Goal: Task Accomplishment & Management: Use online tool/utility

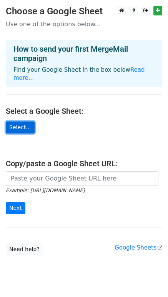
click at [20, 121] on link "Select..." at bounding box center [20, 127] width 29 height 12
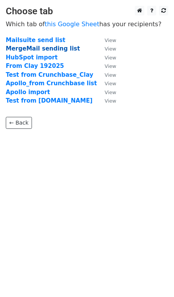
click at [48, 49] on strong "MergeMail sending list" at bounding box center [43, 48] width 74 height 7
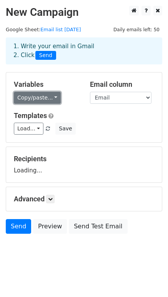
click at [52, 98] on link "Copy/paste..." at bounding box center [37, 98] width 47 height 12
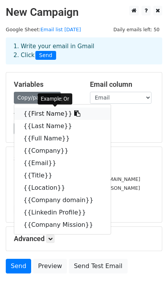
click at [74, 113] on icon at bounding box center [77, 113] width 6 height 6
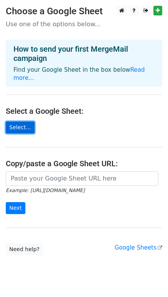
click at [22, 121] on link "Select..." at bounding box center [20, 127] width 29 height 12
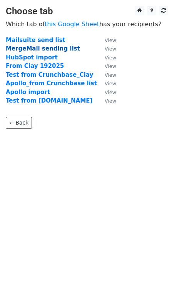
click at [35, 46] on strong "MergeMail sending list" at bounding box center [43, 48] width 74 height 7
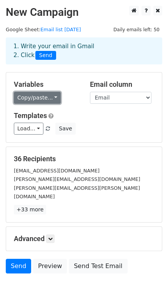
click at [42, 94] on link "Copy/paste..." at bounding box center [37, 98] width 47 height 12
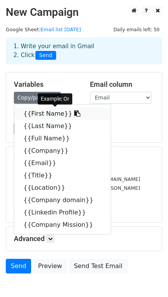
click at [74, 113] on icon at bounding box center [77, 113] width 6 height 6
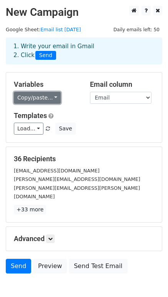
click at [37, 100] on link "Copy/paste..." at bounding box center [37, 98] width 47 height 12
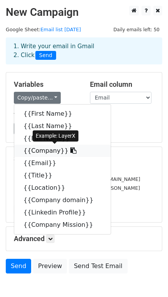
click at [47, 151] on link "{{Company}}" at bounding box center [62, 151] width 97 height 12
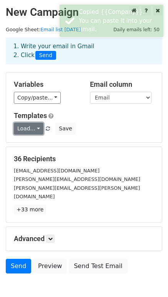
click at [34, 129] on link "Load..." at bounding box center [29, 129] width 30 height 12
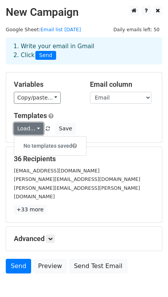
click at [34, 129] on link "Load..." at bounding box center [29, 129] width 30 height 12
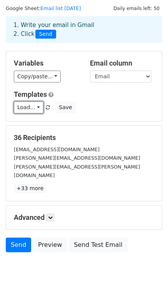
scroll to position [32, 0]
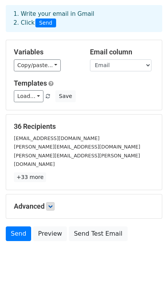
click at [49, 194] on div "Advanced Tracking Track Opens UTM Codes Track Clicks Filters Only include sprea…" at bounding box center [84, 206] width 156 height 24
click at [49, 202] on link at bounding box center [50, 206] width 8 height 8
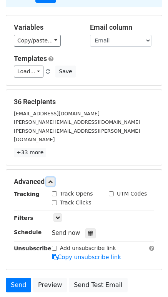
scroll to position [71, 0]
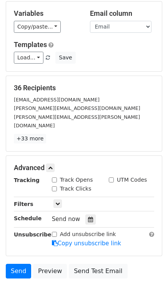
click at [66, 176] on label "Track Opens" at bounding box center [76, 180] width 33 height 8
click at [57, 177] on input "Track Opens" at bounding box center [54, 179] width 5 height 5
checkbox input "true"
click at [66, 185] on label "Track Clicks" at bounding box center [76, 189] width 32 height 8
click at [57, 186] on input "Track Clicks" at bounding box center [54, 188] width 5 height 5
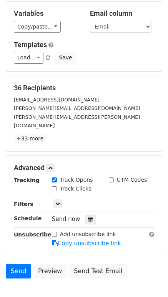
checkbox input "true"
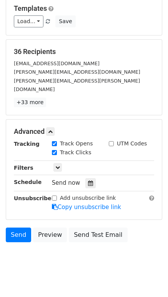
click at [60, 194] on label "Add unsubscribe link" at bounding box center [88, 198] width 56 height 8
click at [57, 195] on input "Add unsubscribe link" at bounding box center [54, 197] width 5 height 5
checkbox input "true"
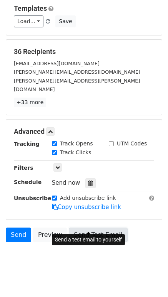
click at [81, 227] on link "Send Test Email" at bounding box center [98, 234] width 59 height 15
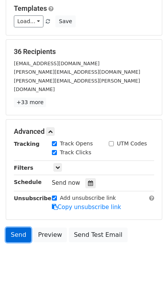
click at [17, 228] on link "Send" at bounding box center [18, 234] width 25 height 15
